Goal: Information Seeking & Learning: Learn about a topic

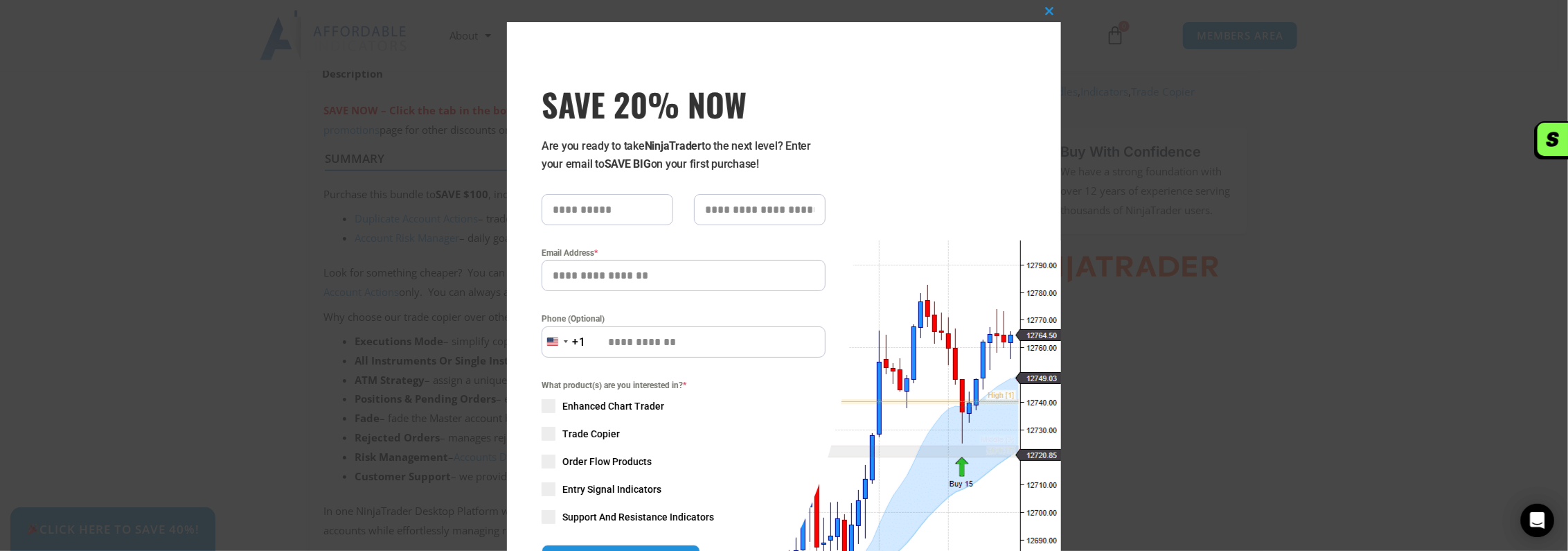
type input "*********"
type input "******"
type input "**********"
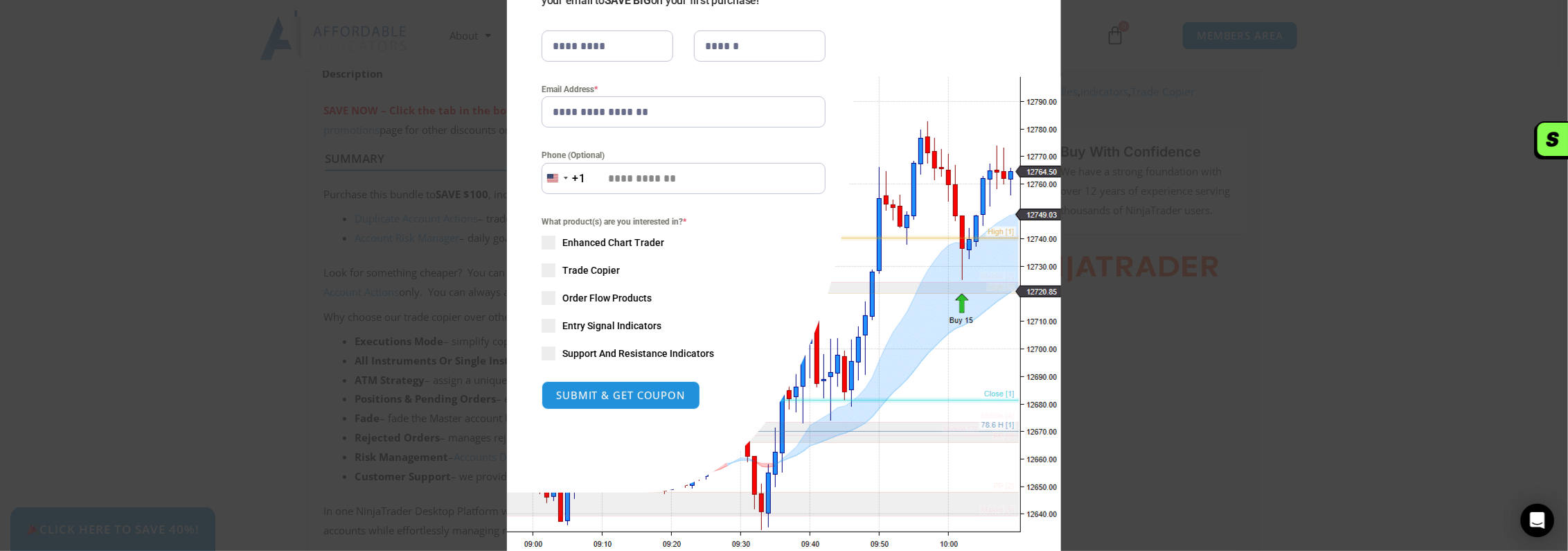
scroll to position [194, 0]
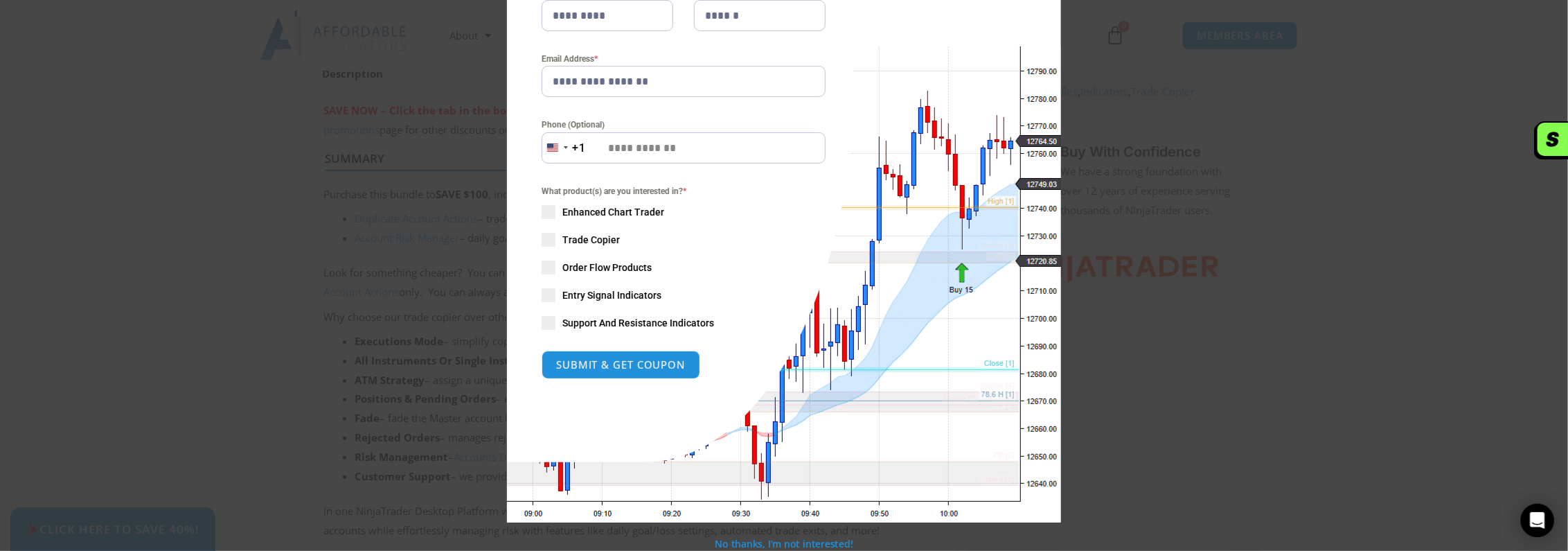
click at [544, 208] on span "SAVE 20% NOW popup" at bounding box center [548, 212] width 14 height 14
click at [542, 235] on span "SAVE 20% NOW popup" at bounding box center [548, 240] width 14 height 14
click at [547, 260] on span "SAVE 20% NOW popup" at bounding box center [548, 267] width 14 height 14
click at [545, 291] on span "SAVE 20% NOW popup" at bounding box center [548, 295] width 14 height 14
click at [542, 320] on span "SAVE 20% NOW popup" at bounding box center [548, 323] width 14 height 14
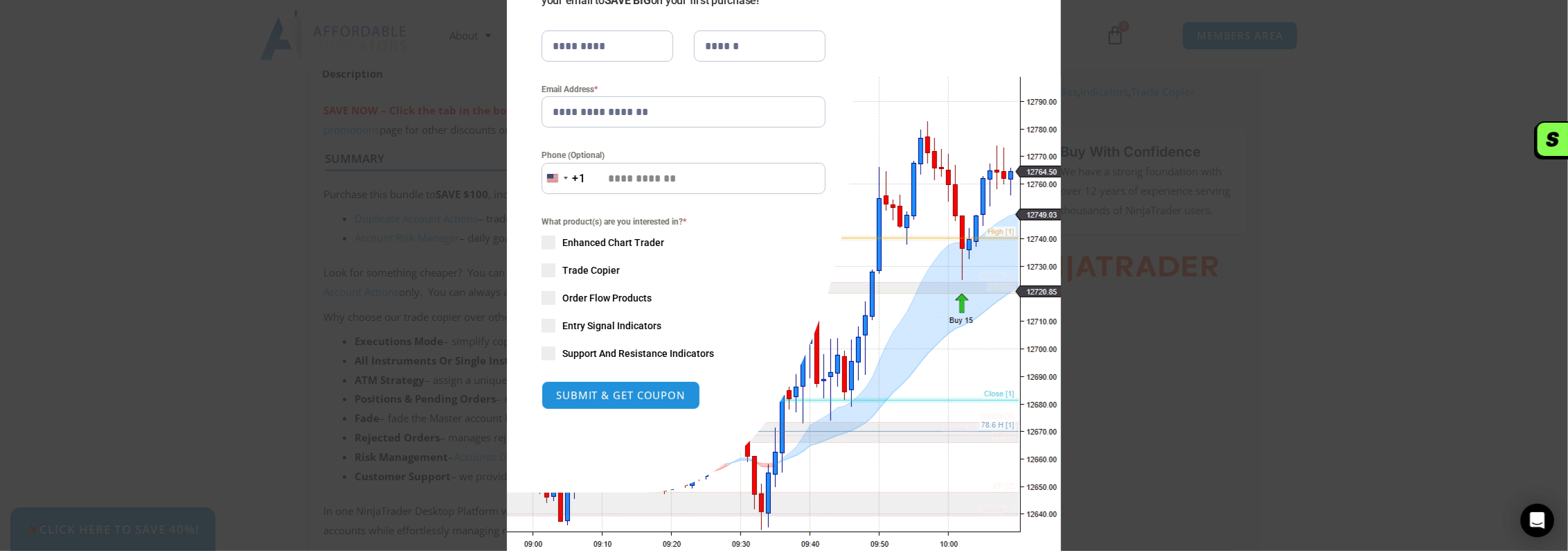
scroll to position [125, 0]
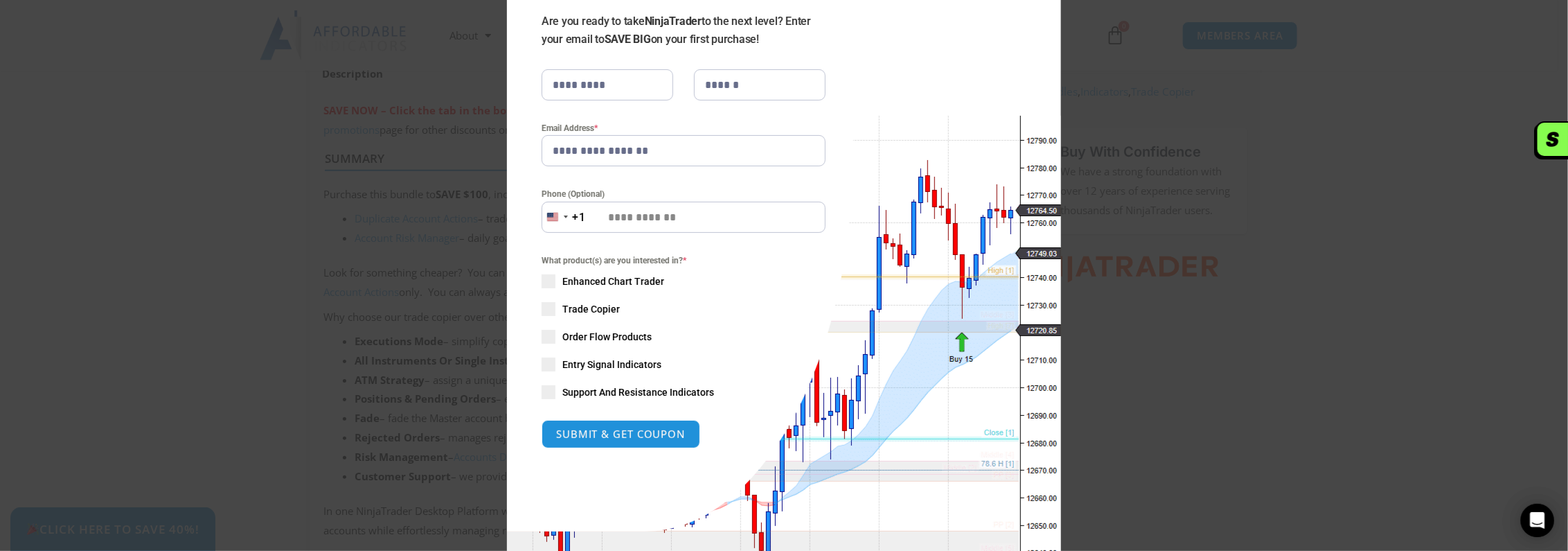
click at [690, 209] on input "Phone (Optional)" at bounding box center [683, 217] width 284 height 31
type input "**********"
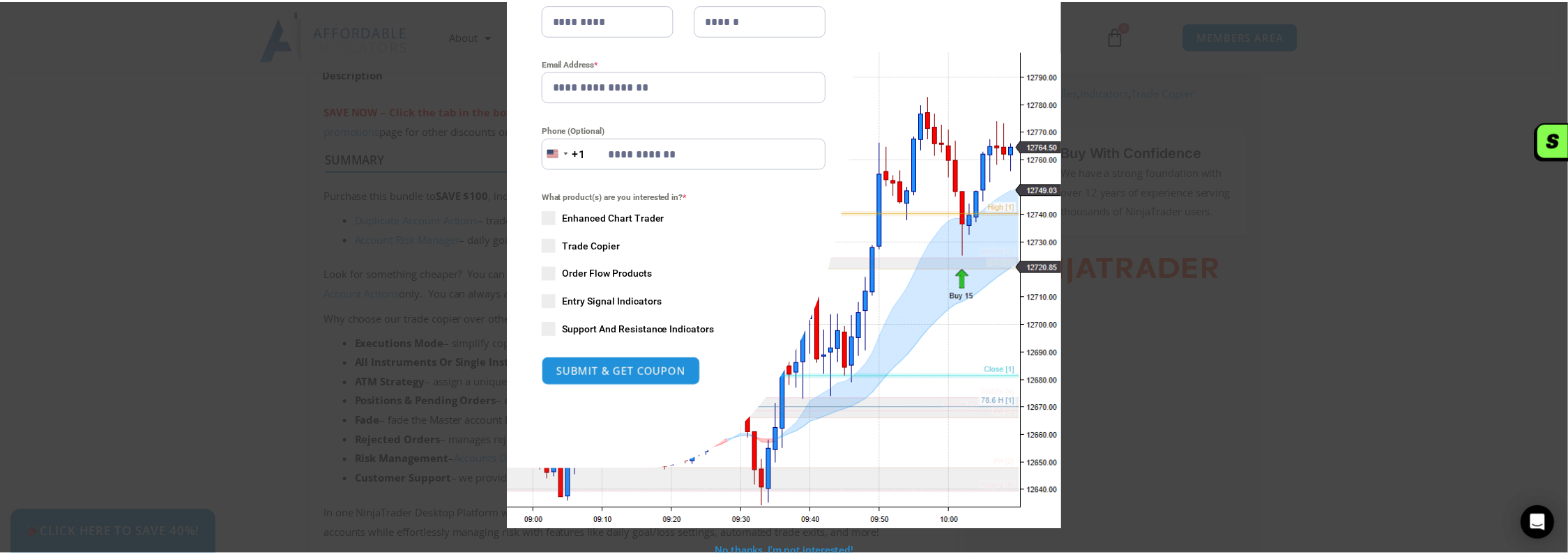
scroll to position [195, 0]
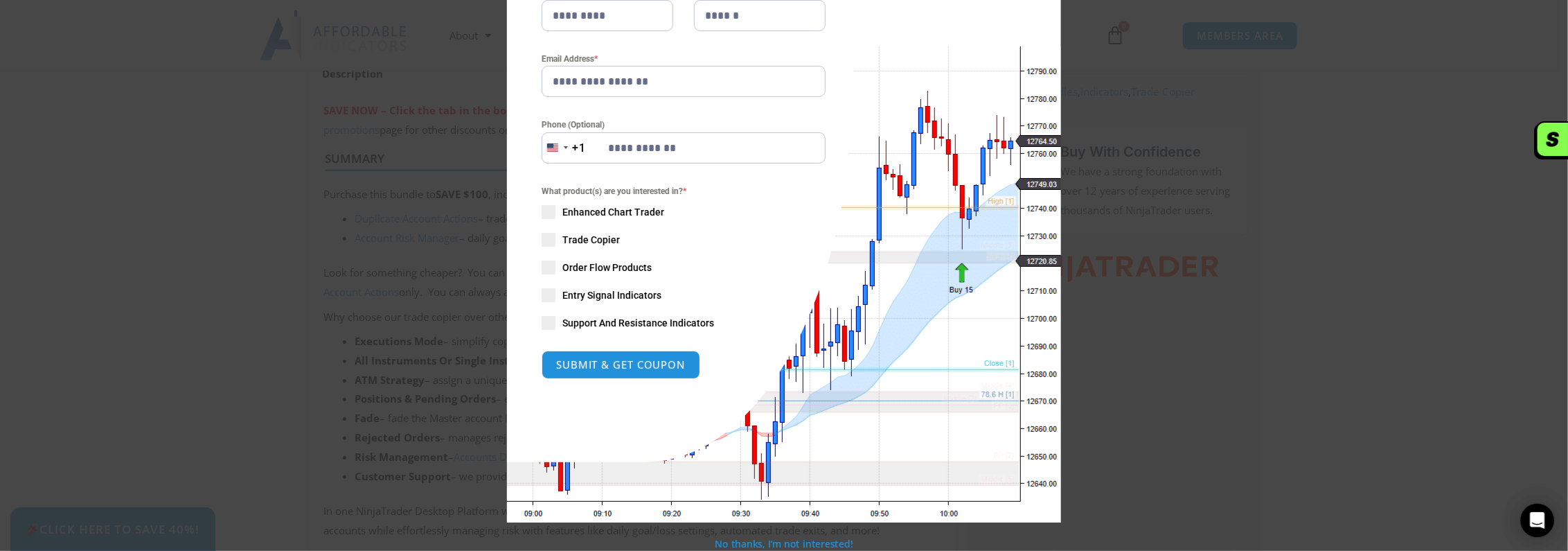
drag, startPoint x: 694, startPoint y: 152, endPoint x: 531, endPoint y: 142, distance: 163.3
click at [542, 144] on div "United States +1 +1 244 results found Afghanistan +93 Åland Islands +358 Albani…" at bounding box center [683, 148] width 284 height 31
drag, startPoint x: 636, startPoint y: 18, endPoint x: 432, endPoint y: 4, distance: 204.5
click at [446, 15] on div "**********" at bounding box center [784, 275] width 1568 height 551
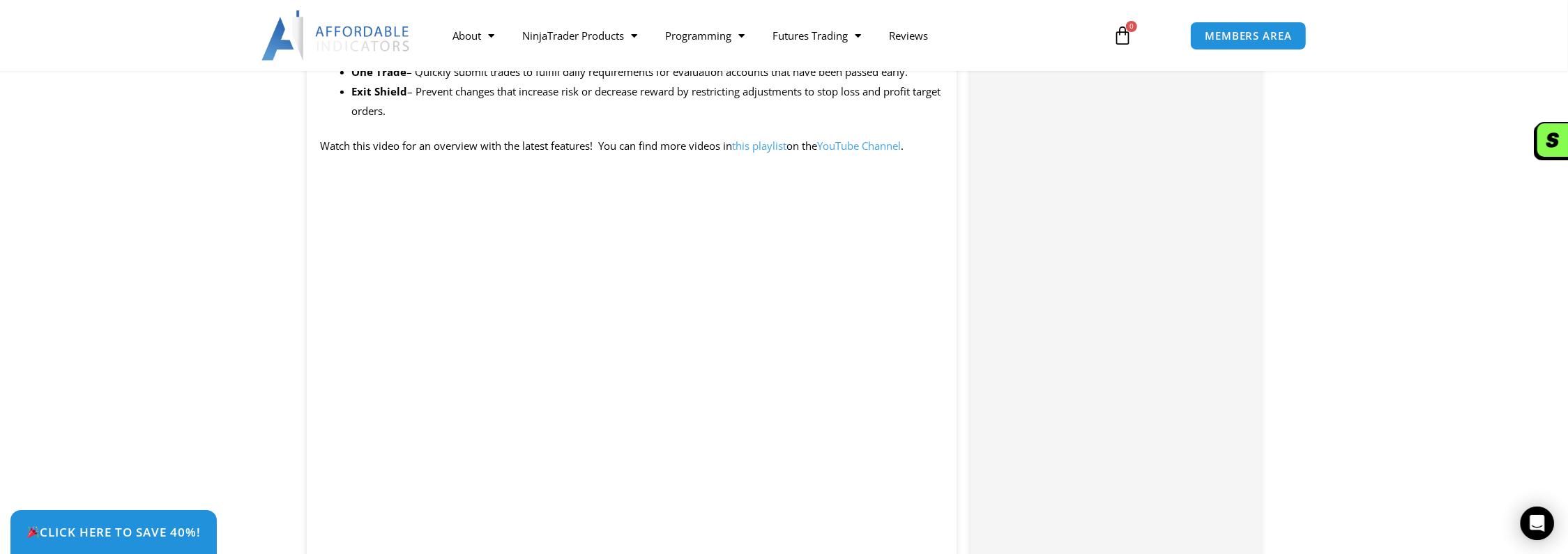
scroll to position [1394, 0]
click at [469, 510] on div "Click Here to save 40%!" at bounding box center [794, 532] width 1568 height 44
click at [416, 510] on div "Click Here to save 40%!" at bounding box center [794, 532] width 1568 height 44
click at [690, 510] on div "Click Here to save 40%!" at bounding box center [794, 532] width 1568 height 44
click at [922, 524] on div "Click Here to save 40%!" at bounding box center [794, 532] width 1568 height 44
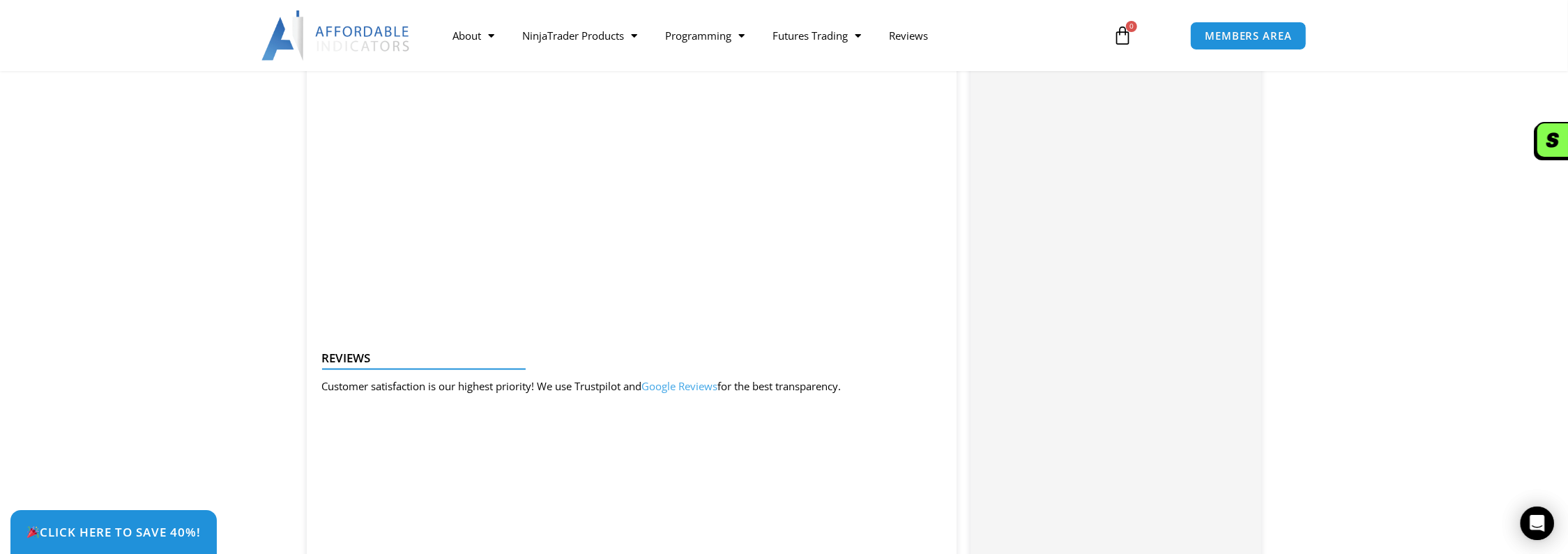
scroll to position [1603, 0]
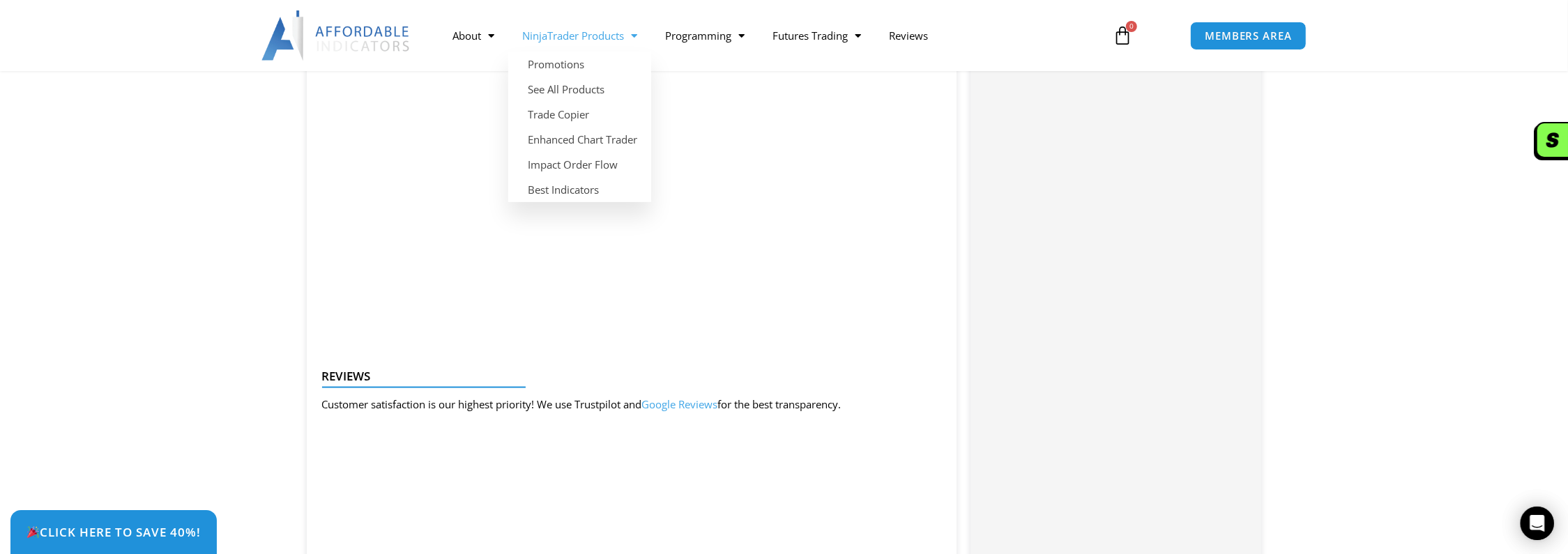
click at [637, 35] on span "Menu" at bounding box center [630, 36] width 13 height 25
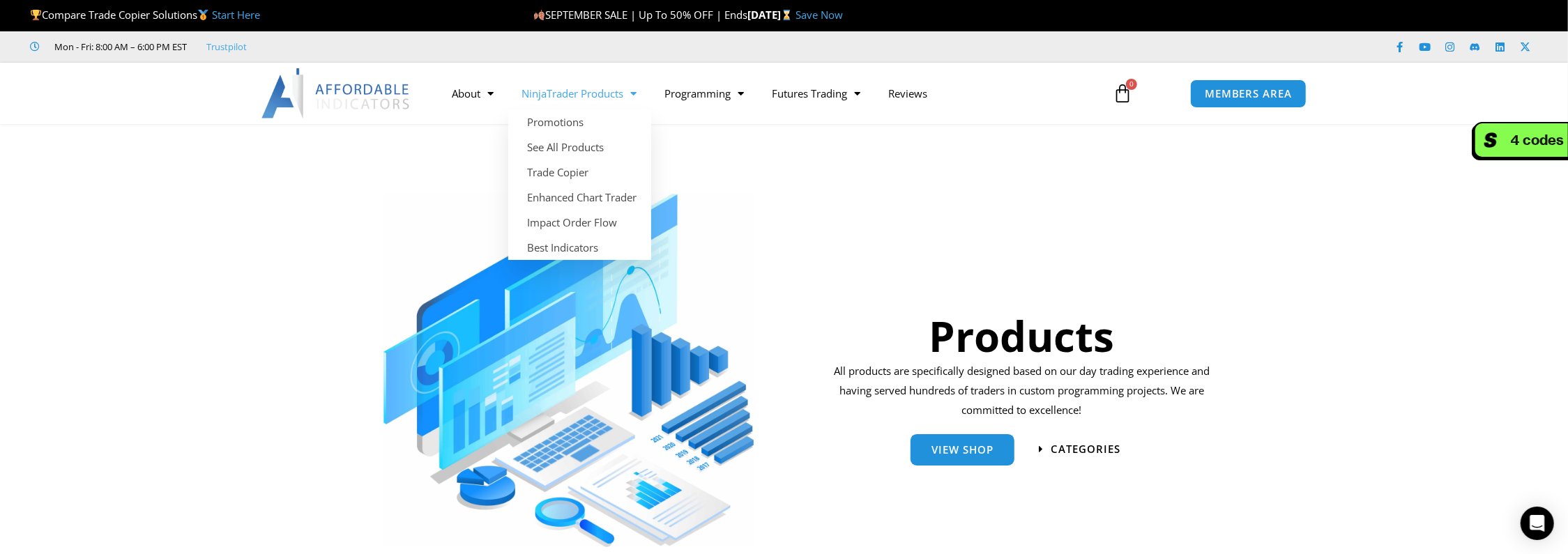
click at [633, 93] on span "Menu" at bounding box center [630, 93] width 13 height 25
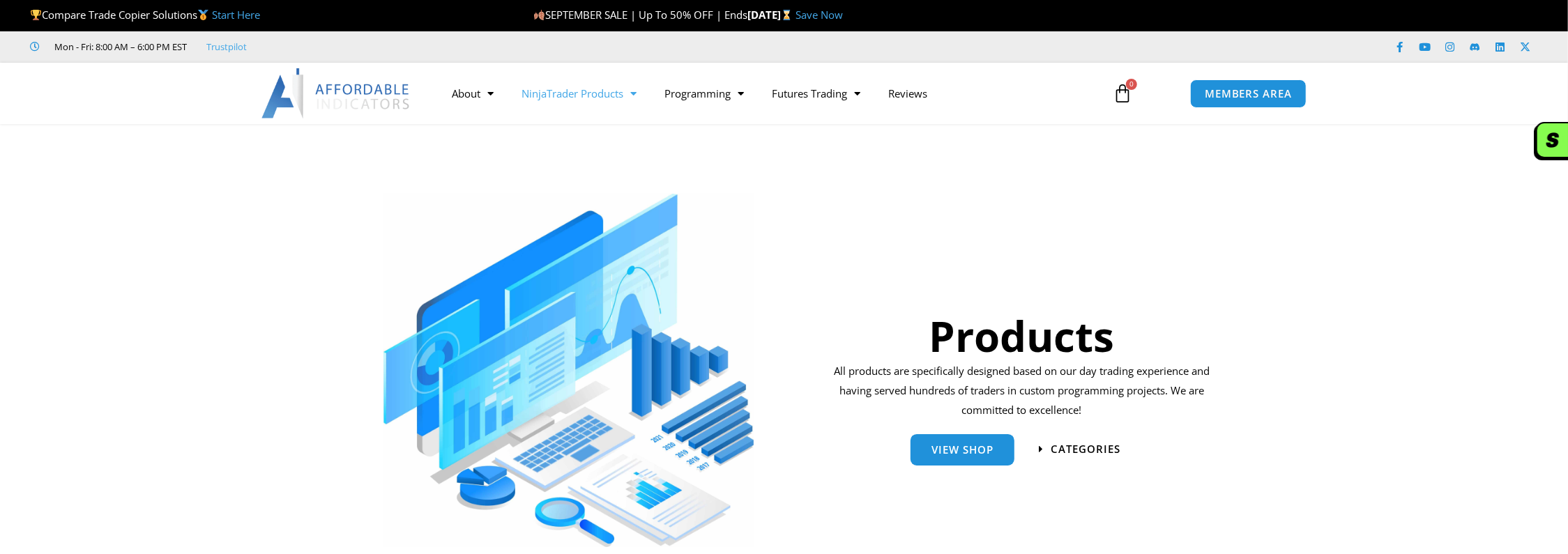
click at [637, 93] on span "Menu" at bounding box center [630, 93] width 13 height 25
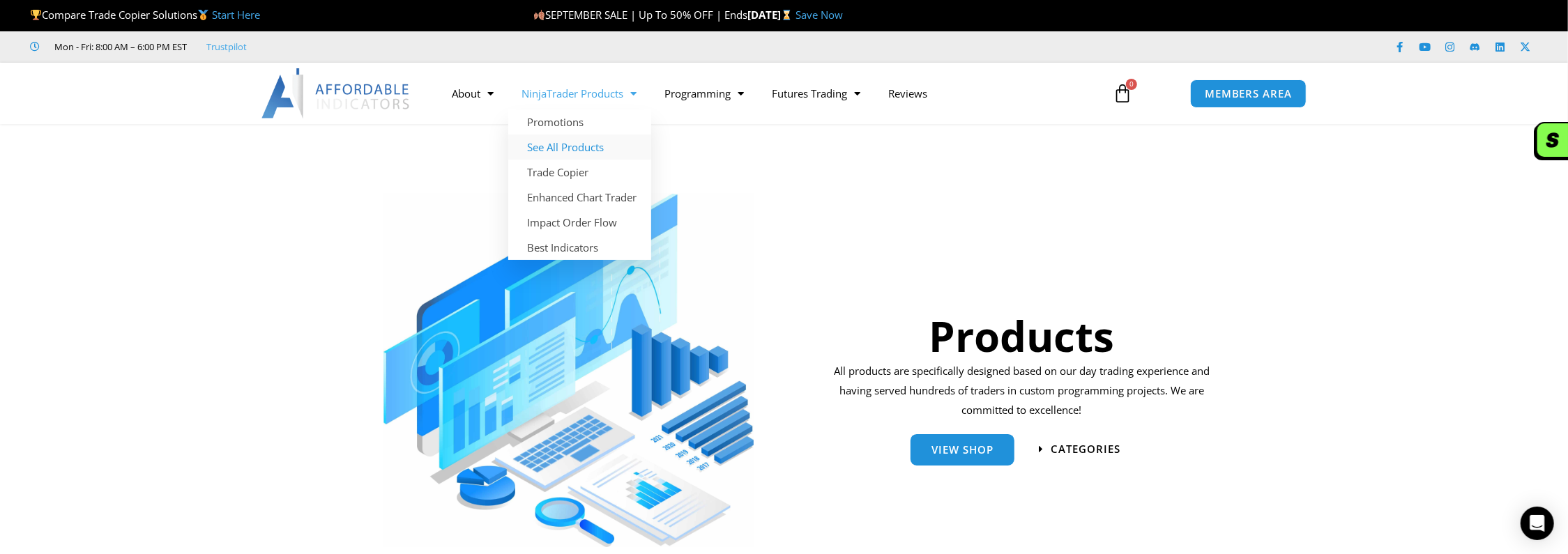
click at [551, 146] on link "See All Products" at bounding box center [580, 147] width 143 height 25
